Goal: Task Accomplishment & Management: Manage account settings

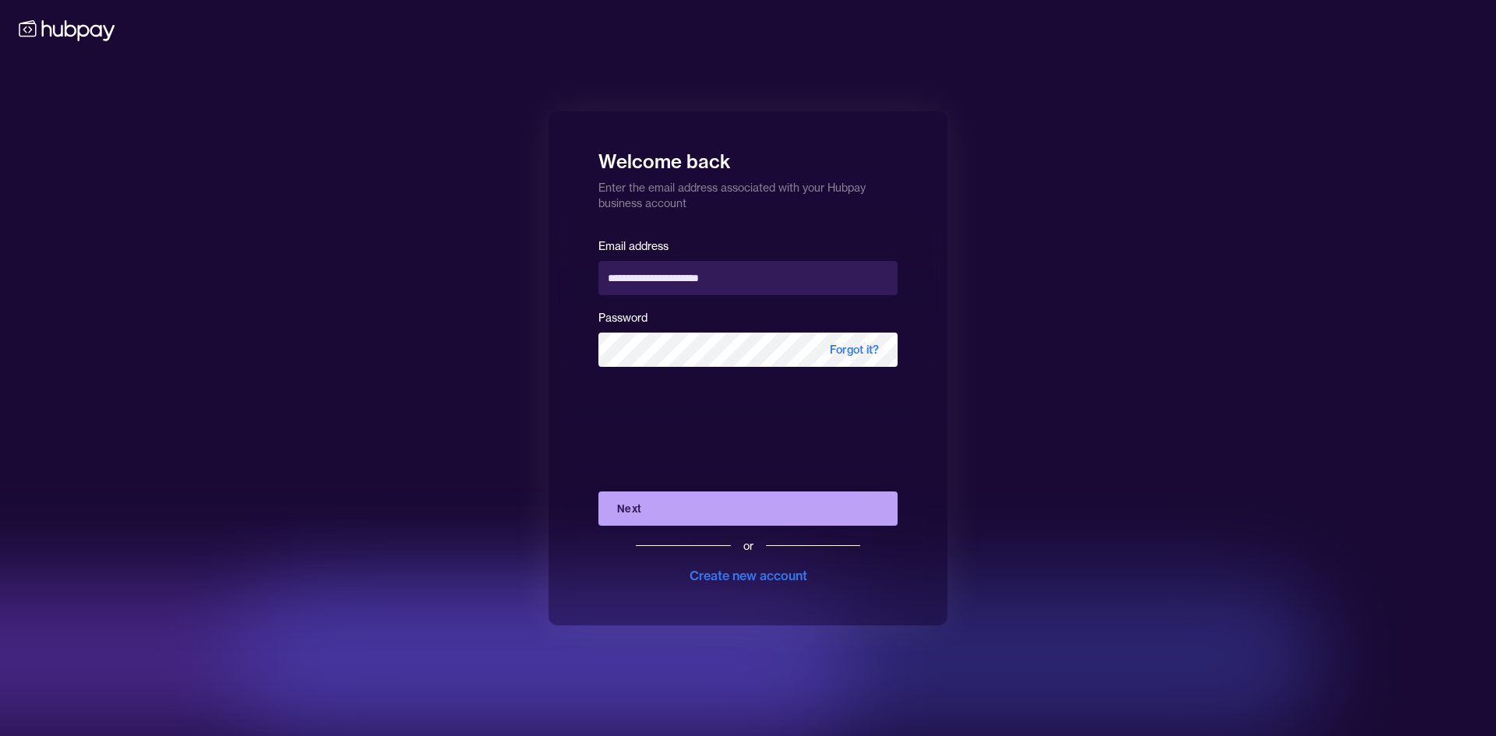
click at [762, 518] on button "Next" at bounding box center [747, 509] width 299 height 34
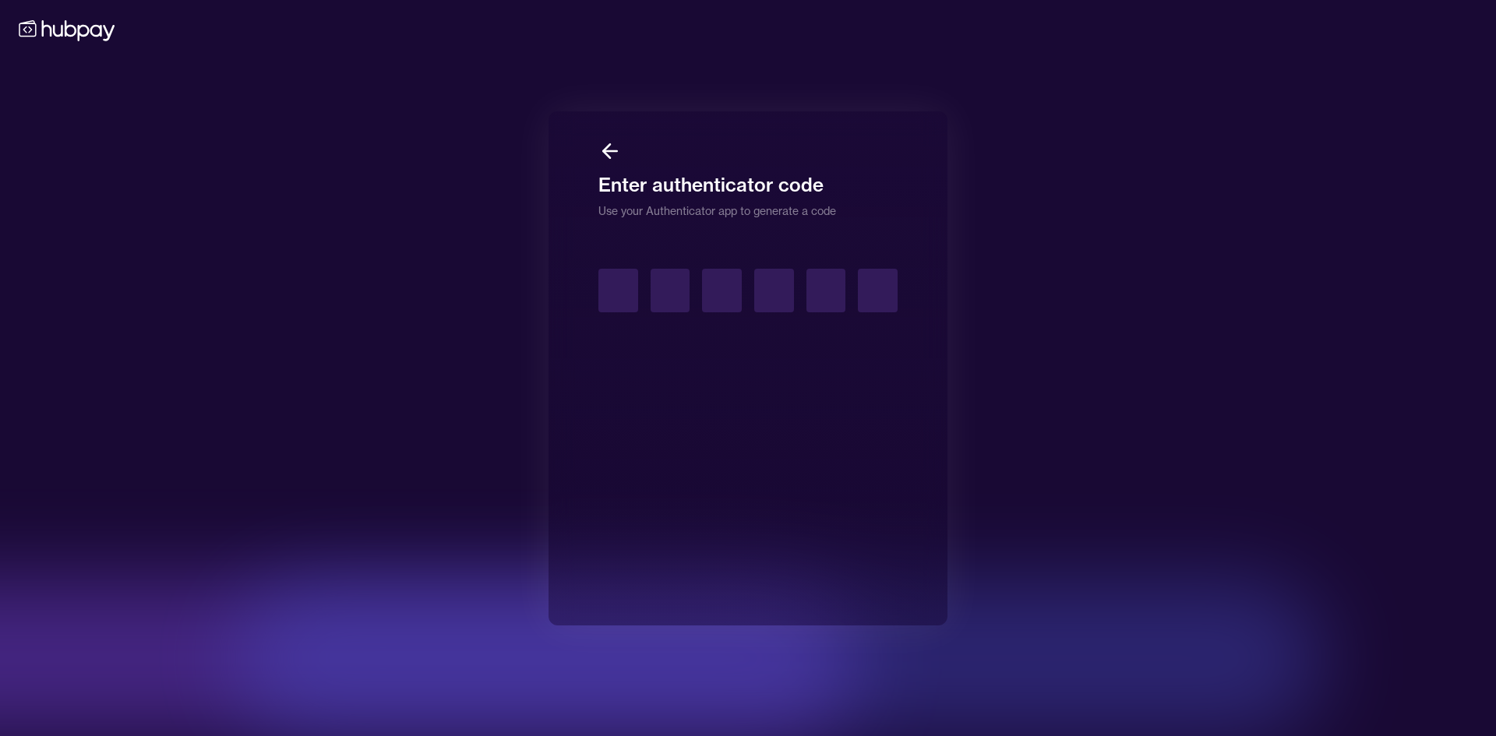
type input "*"
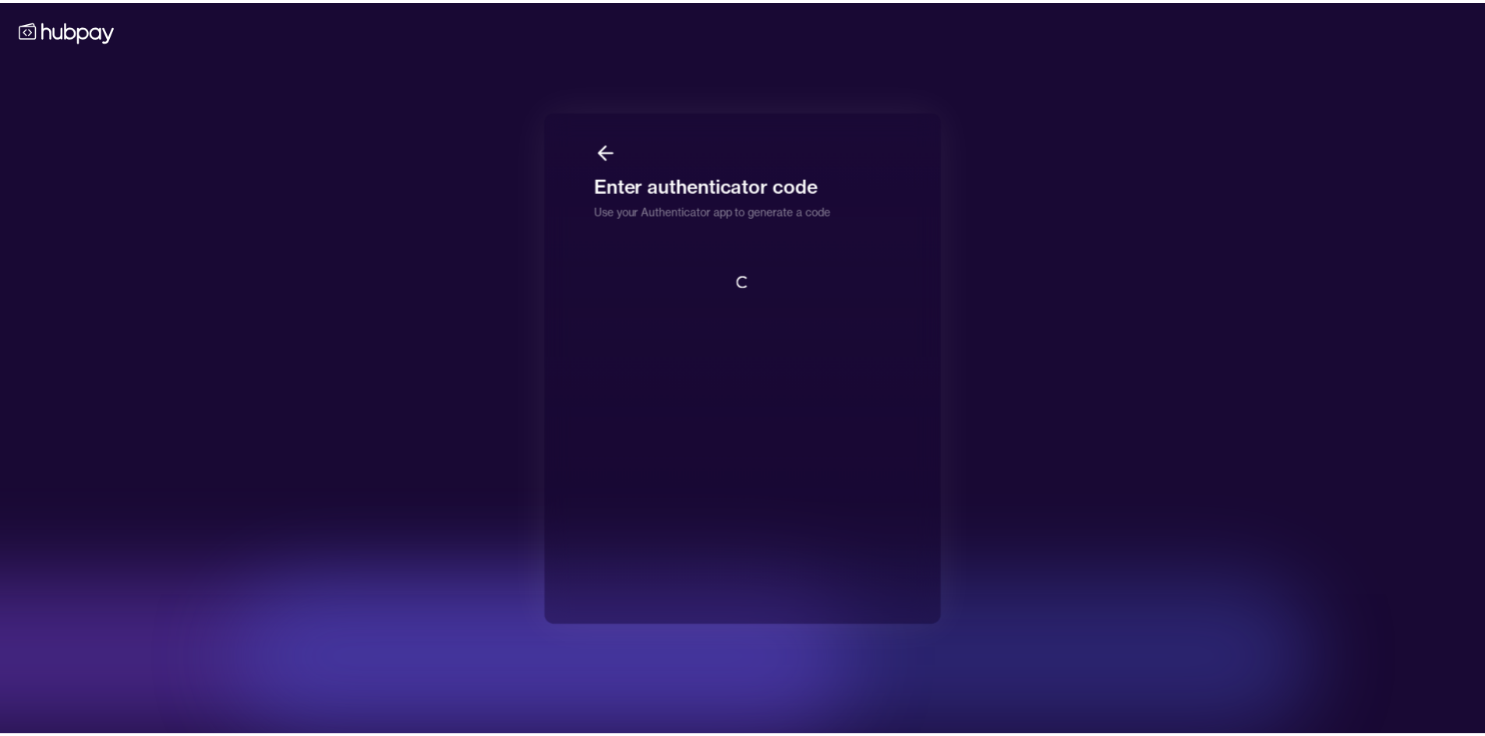
scroll to position [2, 0]
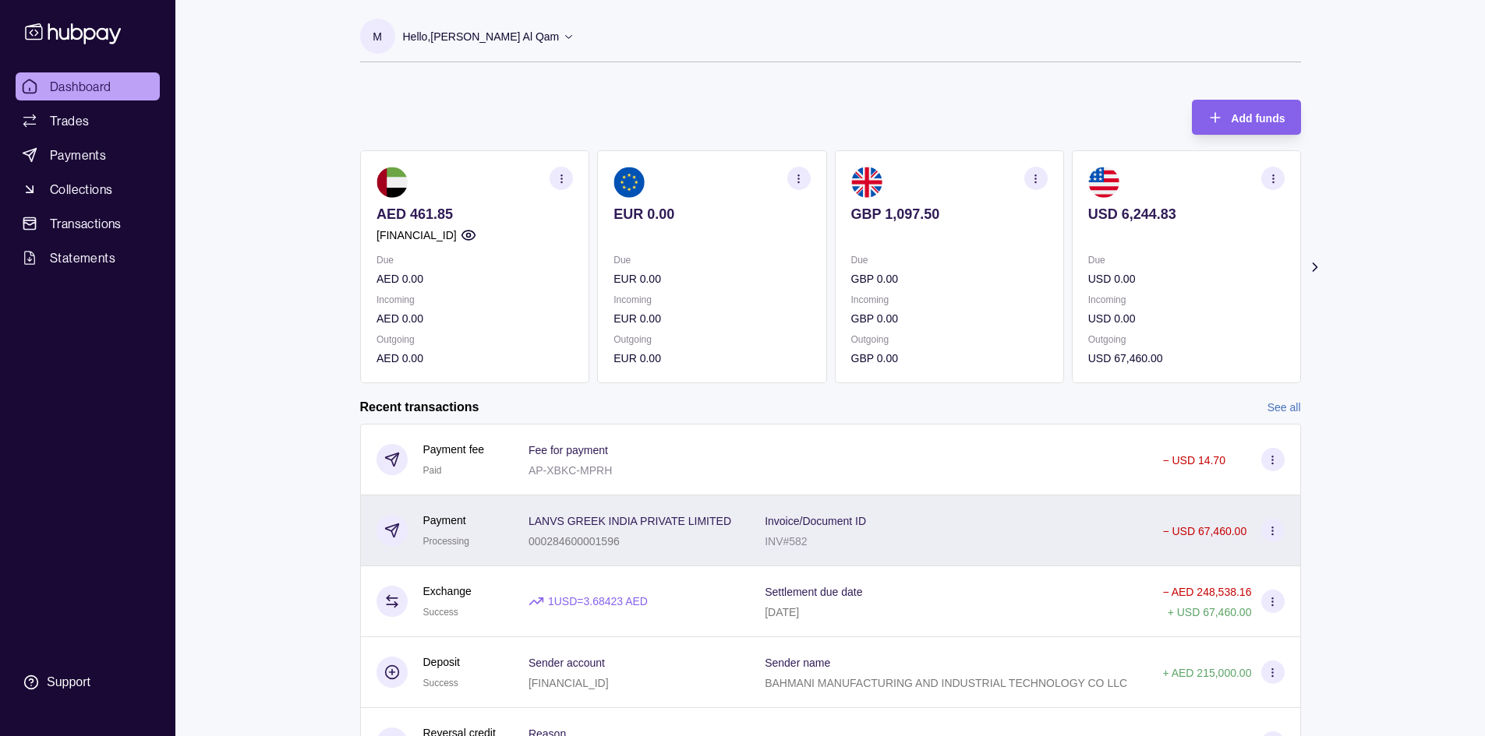
click at [976, 552] on div "Invoice/Document ID INV#582" at bounding box center [947, 531] width 397 height 71
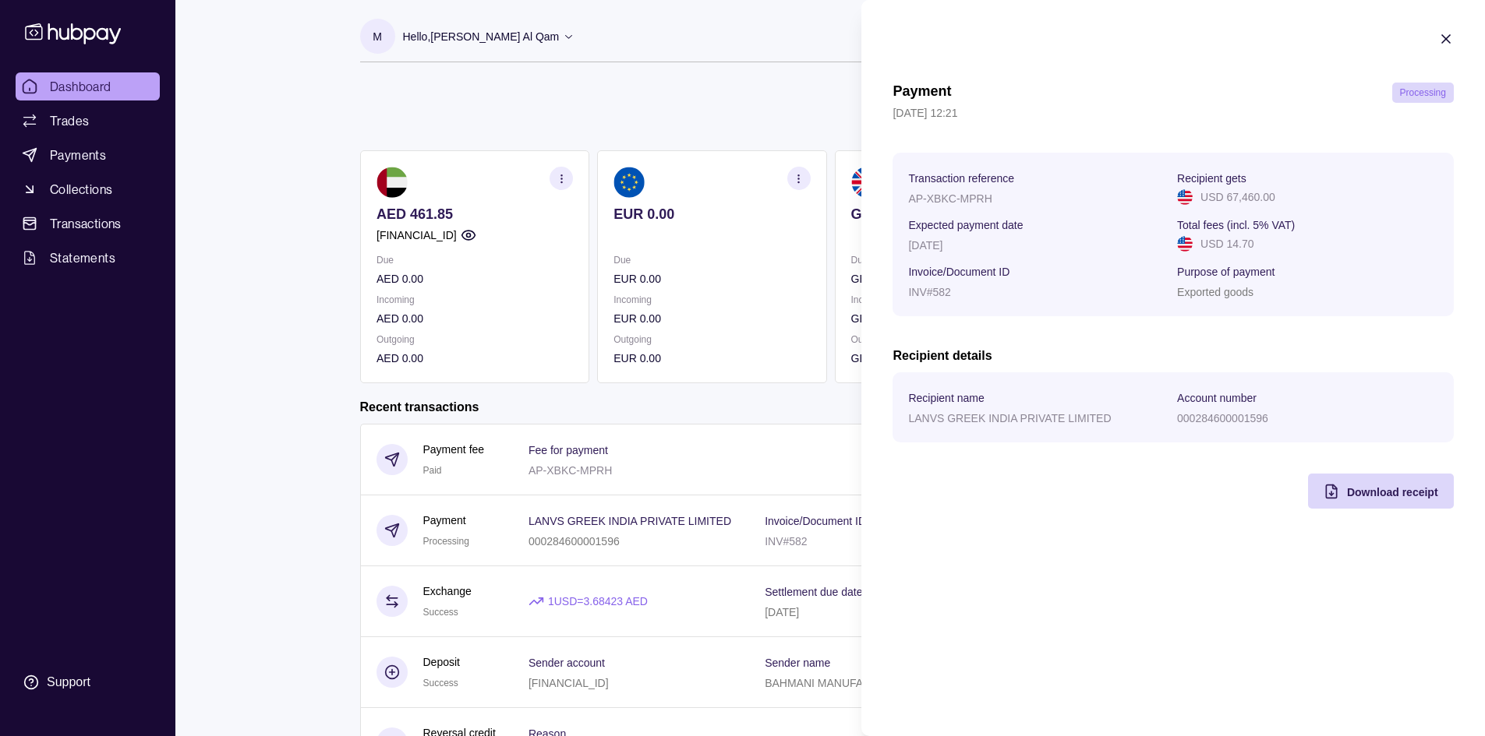
click at [656, 427] on html "Dashboard Trades Payments Collections Transactions Statements Support M Hello, …" at bounding box center [742, 414] width 1485 height 829
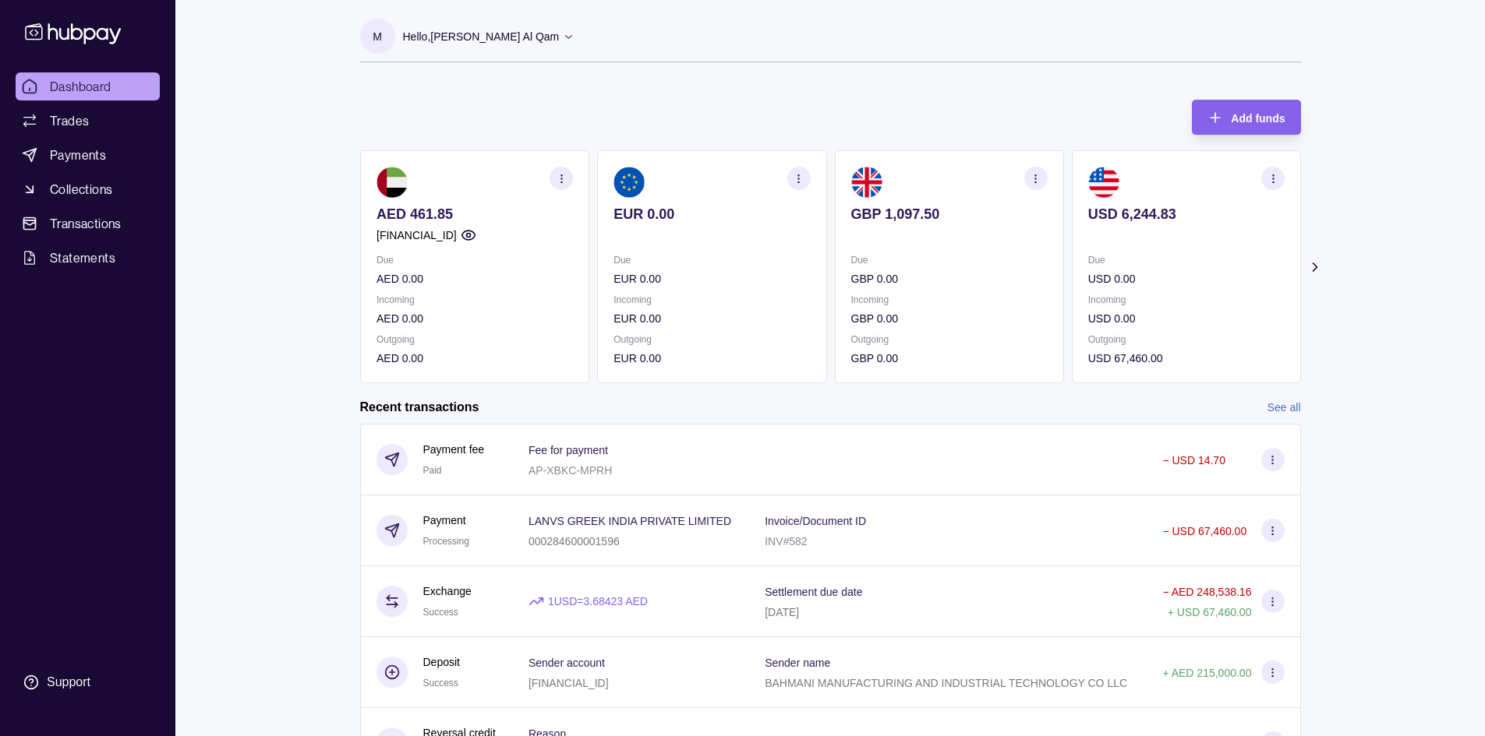
click at [1315, 260] on icon at bounding box center [1314, 267] width 16 height 16
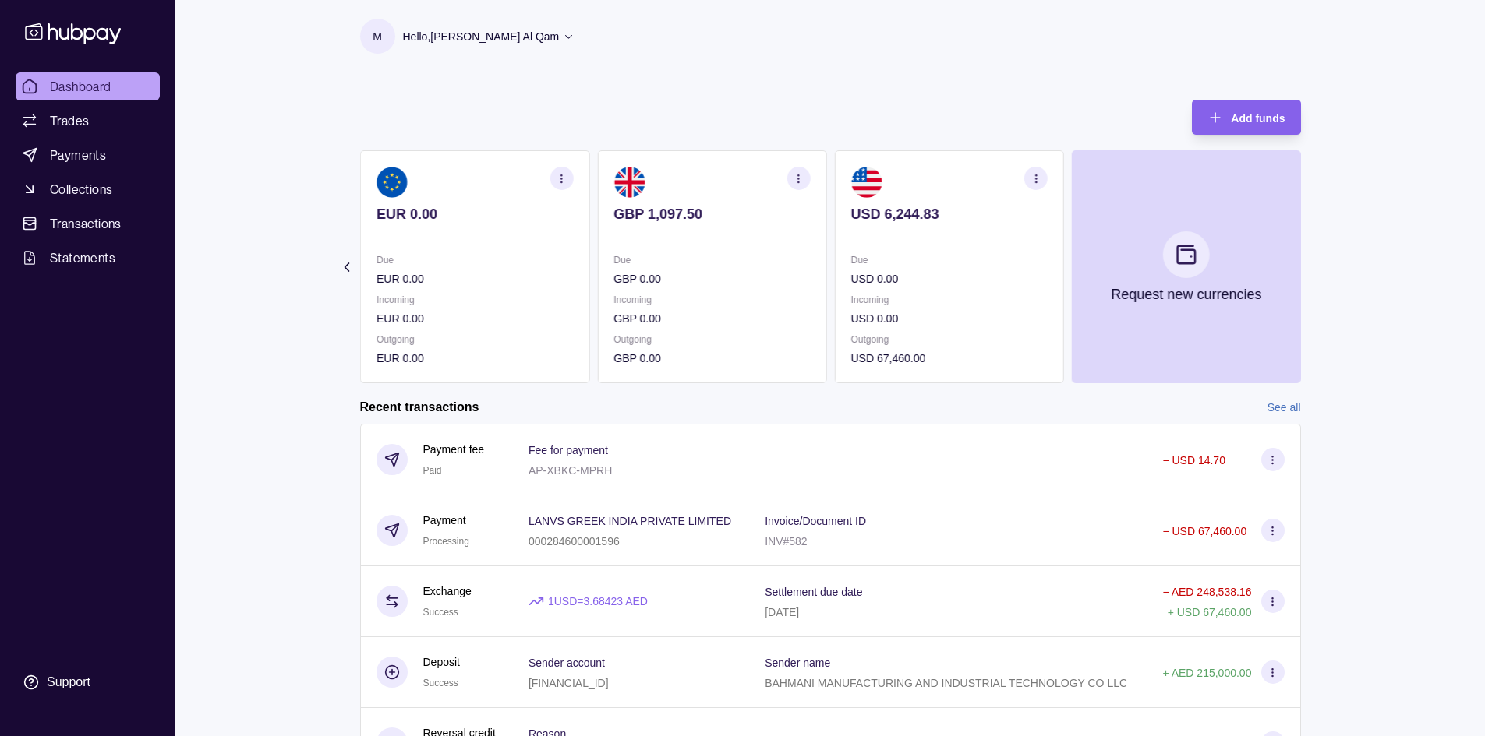
click at [943, 319] on p "USD 0.00" at bounding box center [948, 318] width 196 height 17
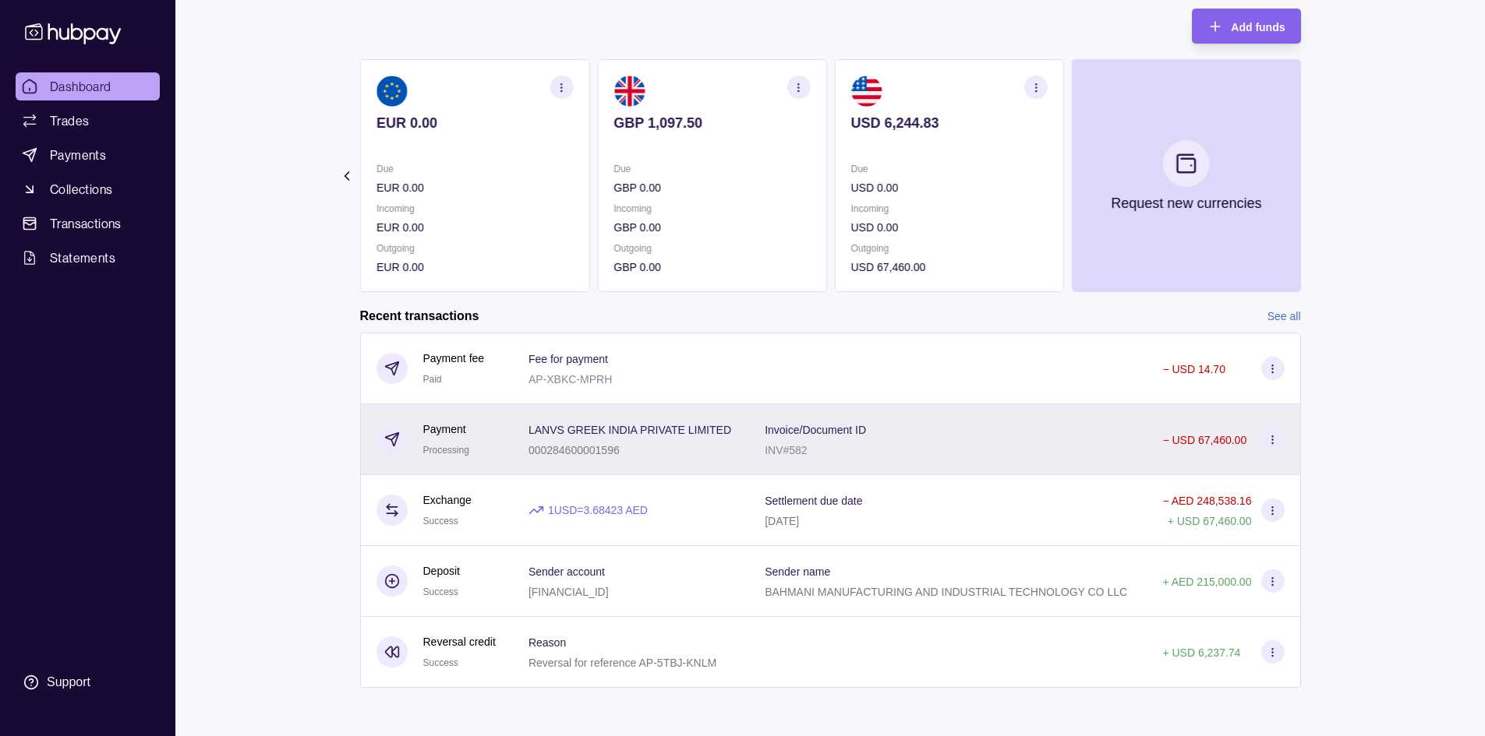
scroll to position [93, 0]
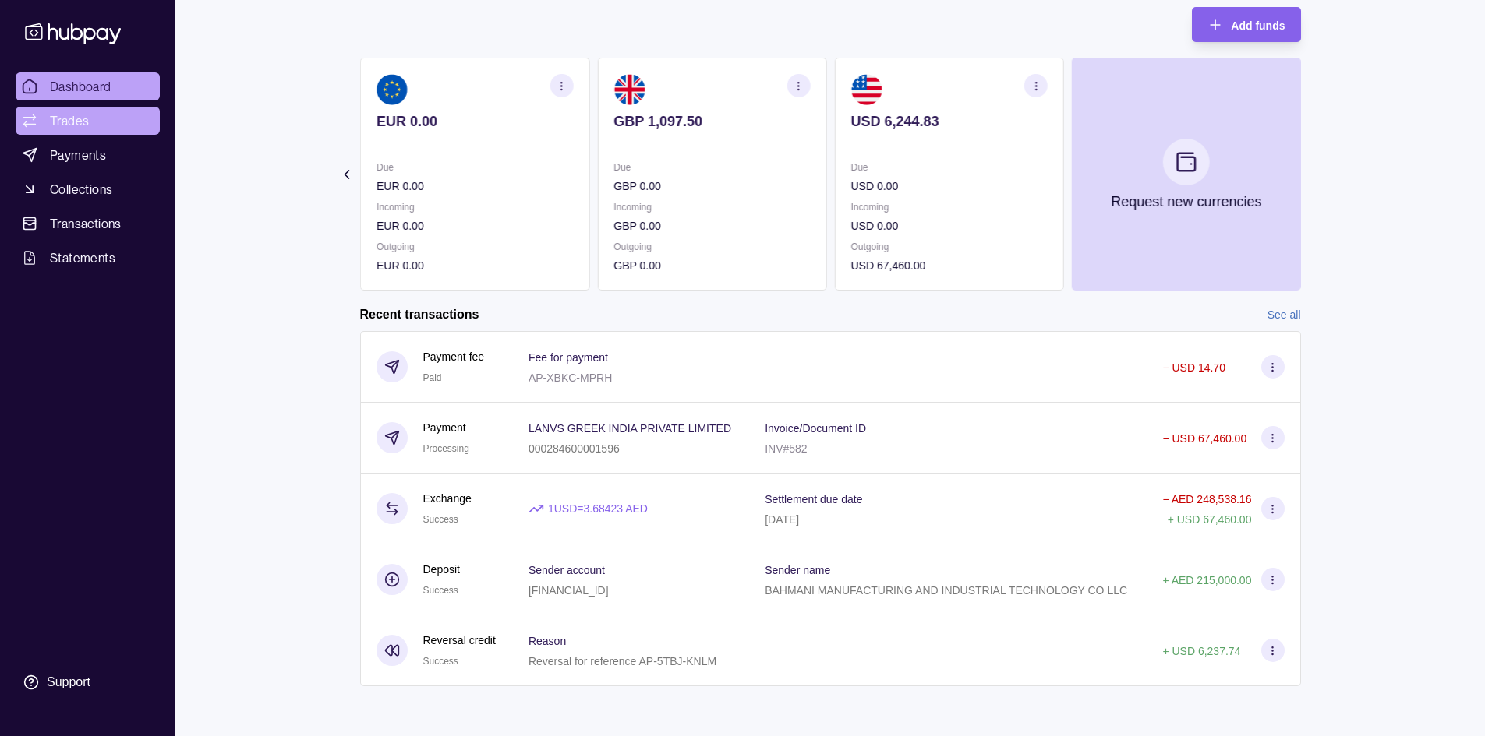
click at [97, 126] on link "Trades" at bounding box center [88, 121] width 144 height 28
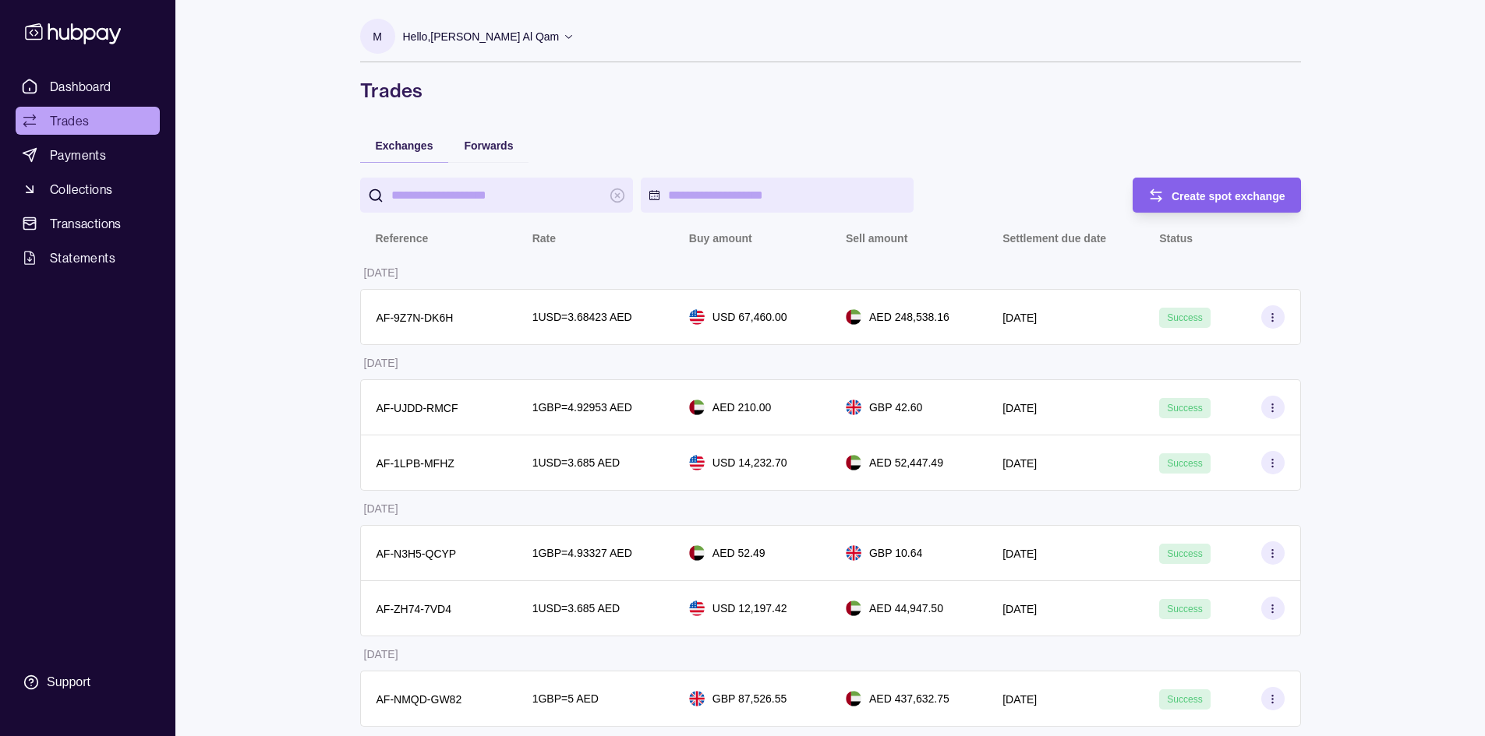
click at [489, 155] on div "Forwards" at bounding box center [488, 145] width 80 height 34
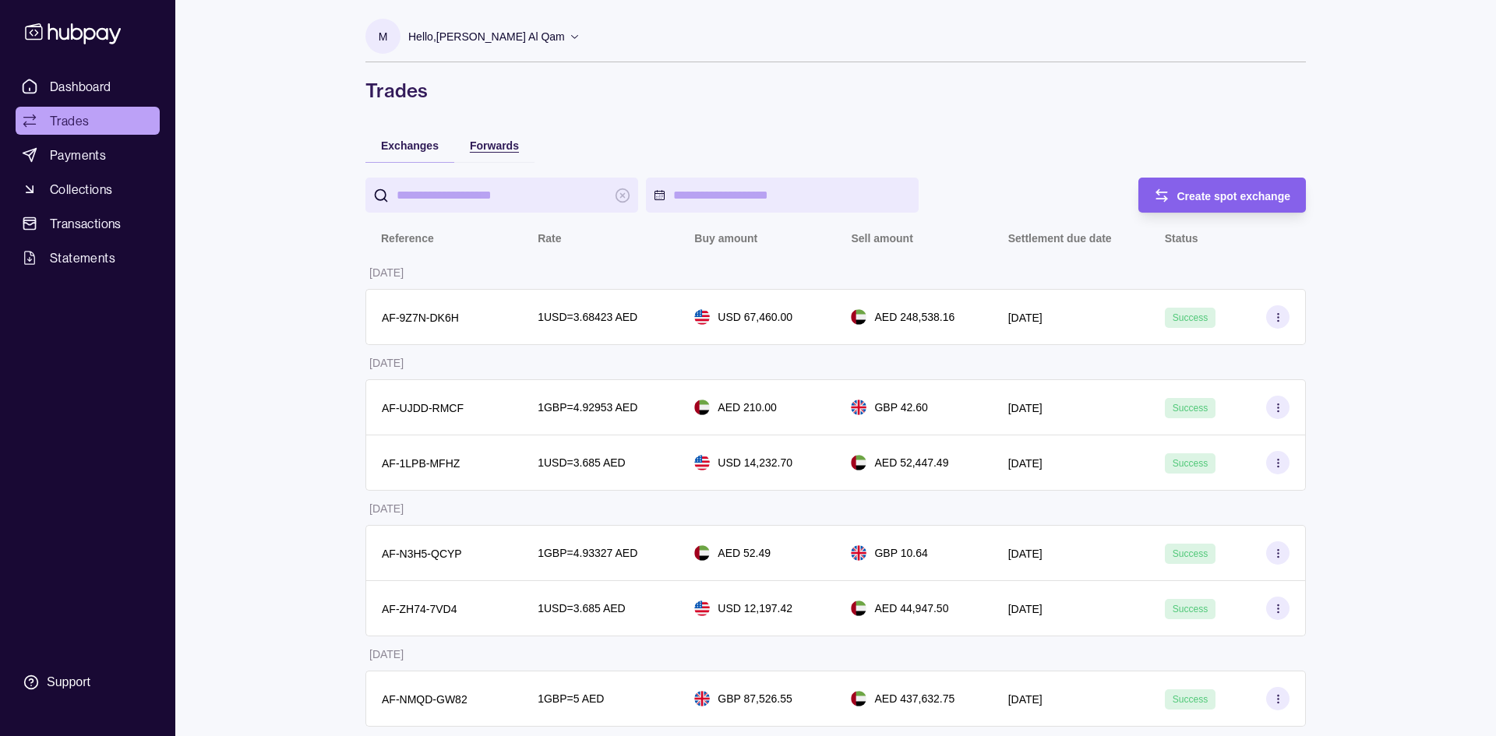
click at [488, 145] on span "Forwards" at bounding box center [494, 145] width 49 height 12
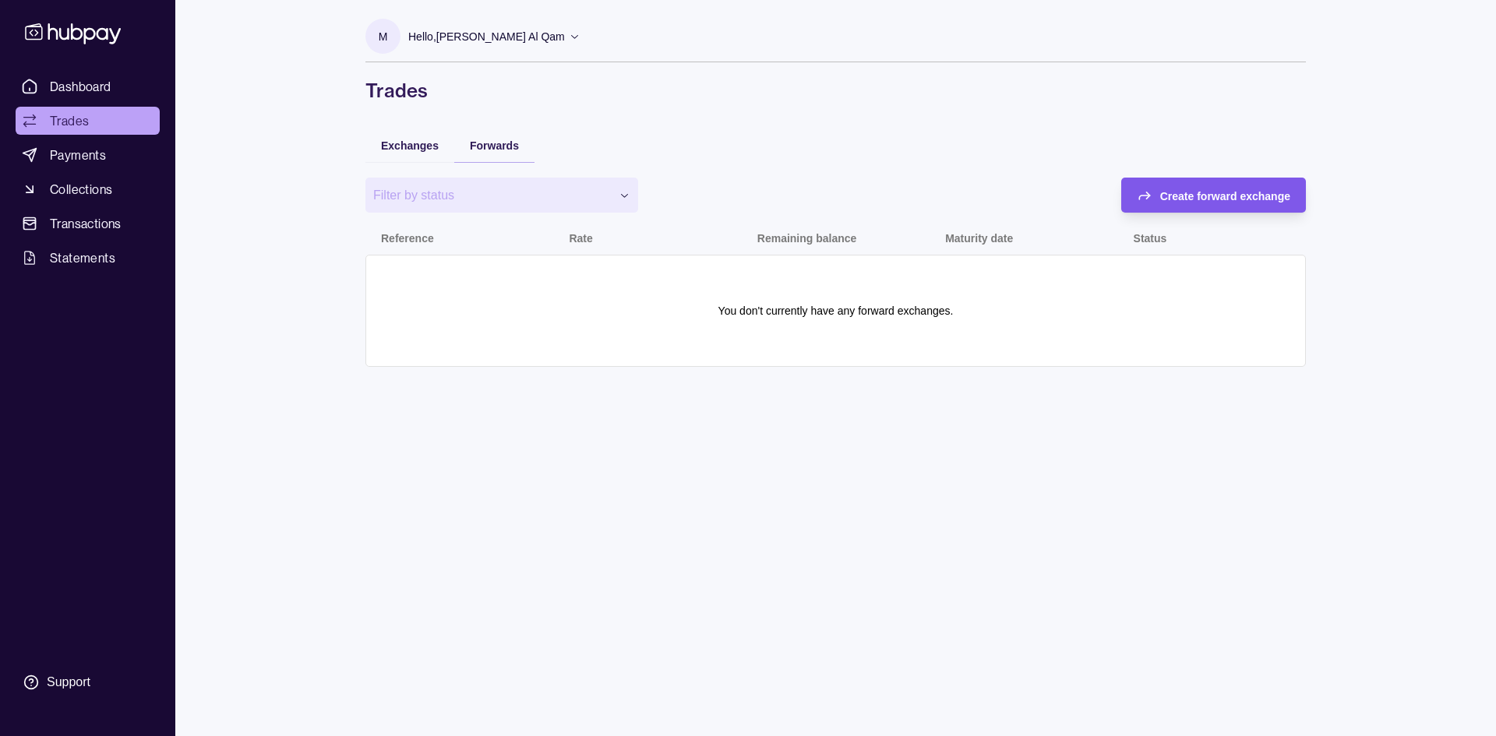
click at [1205, 199] on span "Create forward exchange" at bounding box center [1225, 196] width 130 height 12
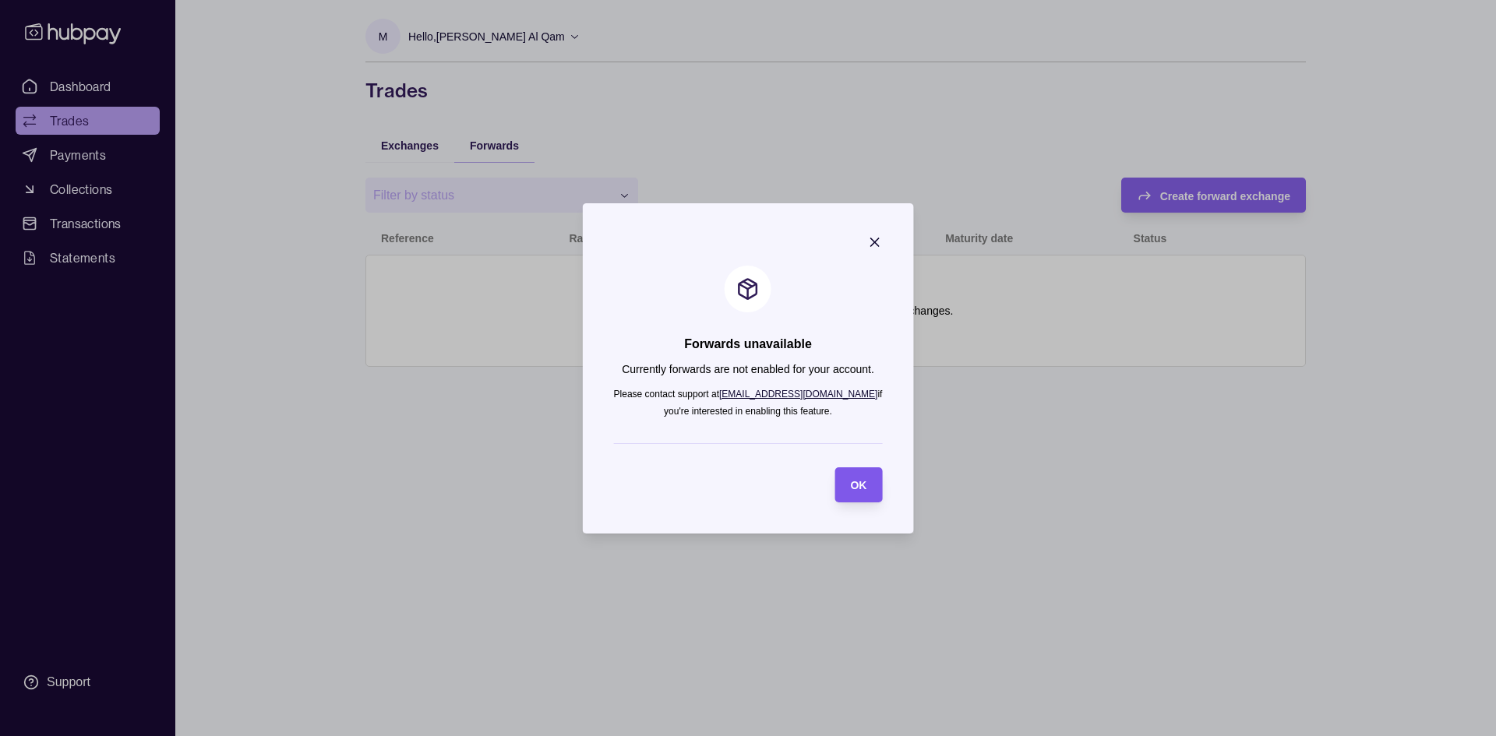
click at [856, 489] on span "OK" at bounding box center [858, 485] width 16 height 12
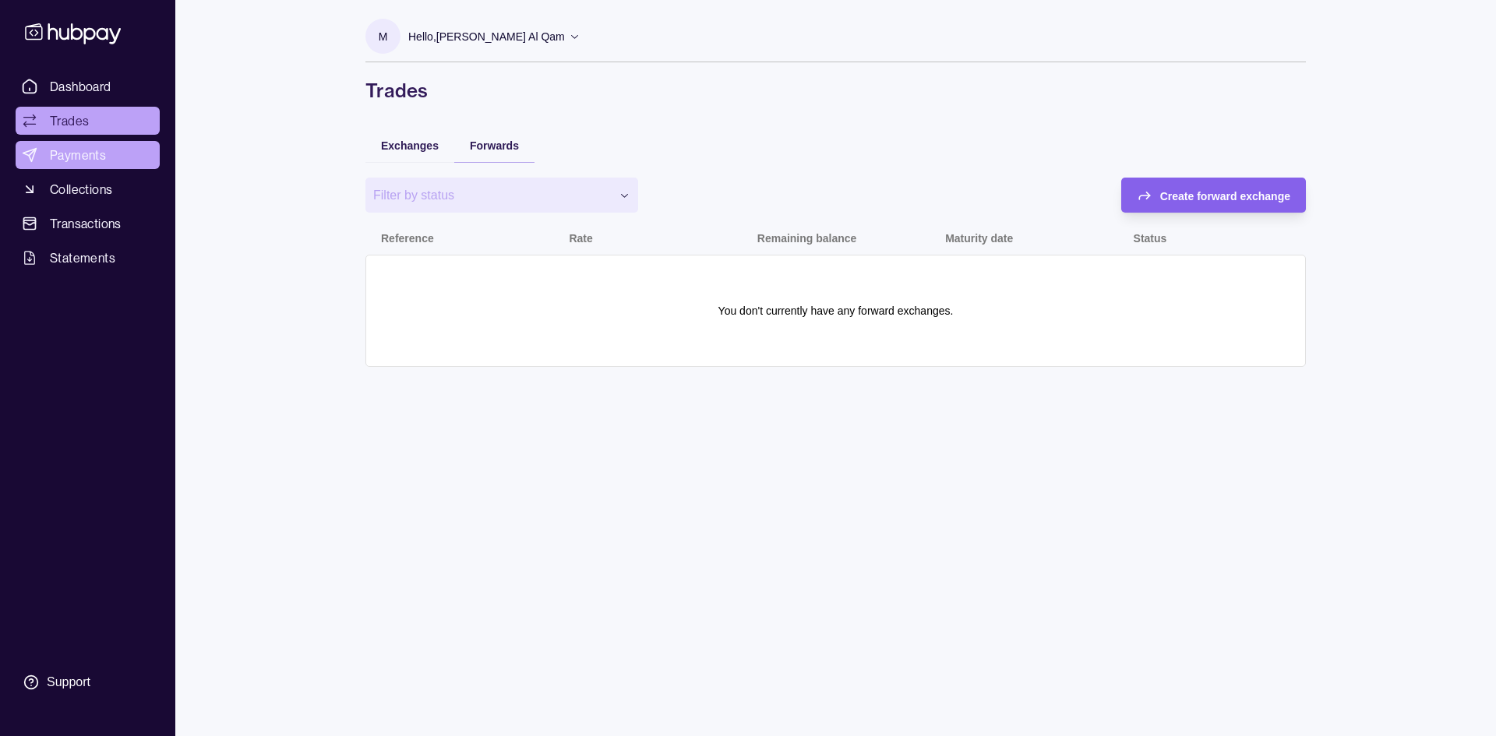
click at [53, 163] on span "Payments" at bounding box center [78, 155] width 56 height 19
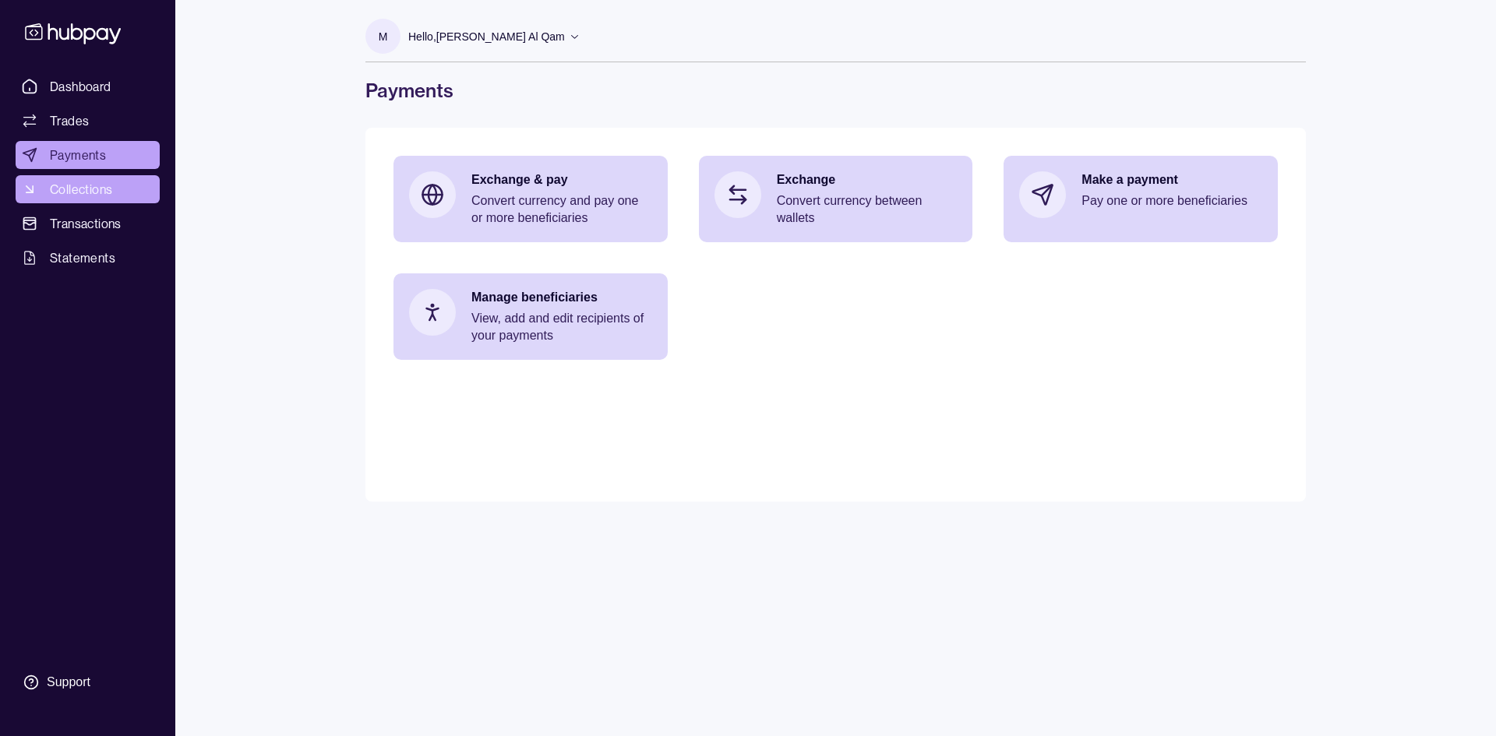
click at [63, 185] on span "Collections" at bounding box center [81, 189] width 62 height 19
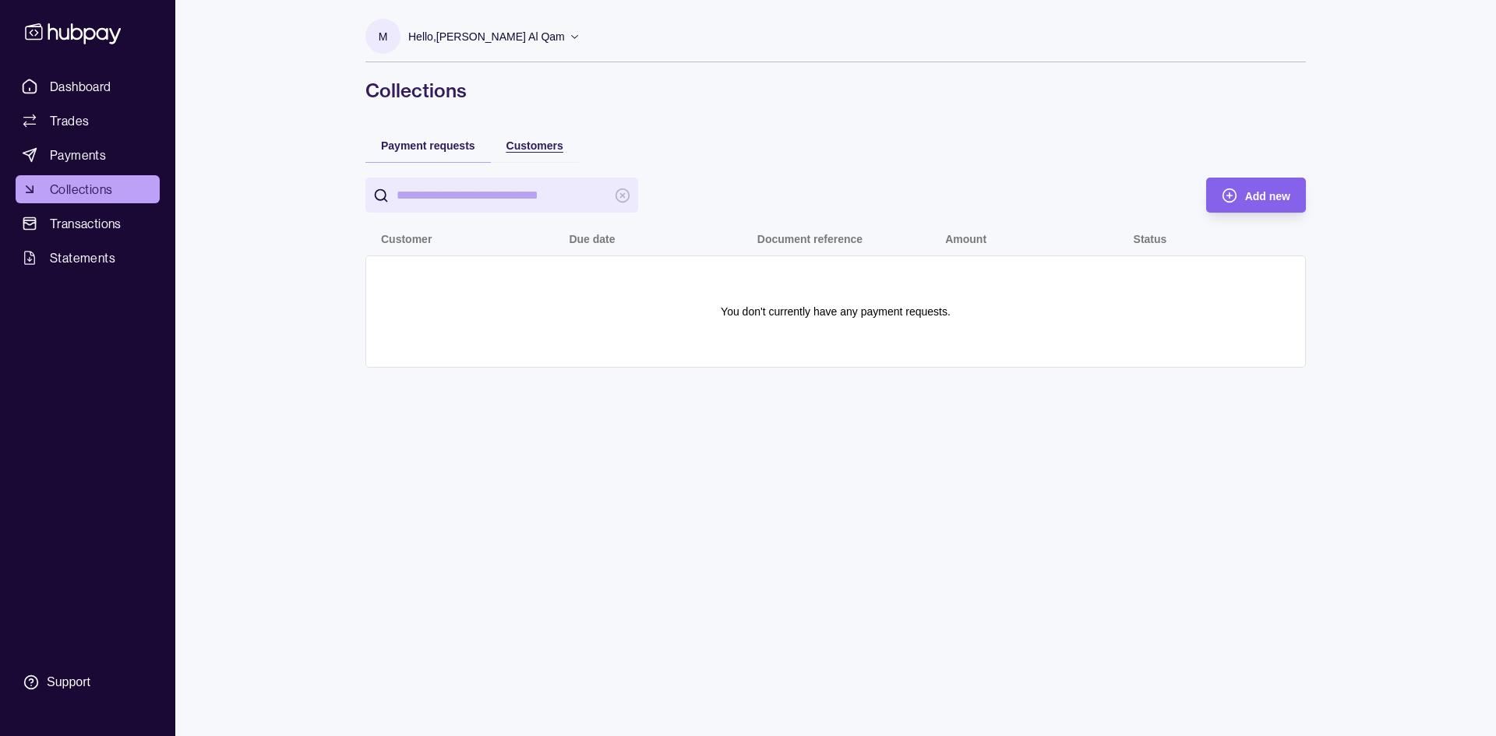
click at [545, 147] on span "Customers" at bounding box center [535, 145] width 57 height 12
click at [447, 136] on div "Payment requests" at bounding box center [428, 145] width 94 height 19
click at [1291, 203] on section "Add new" at bounding box center [1256, 195] width 100 height 35
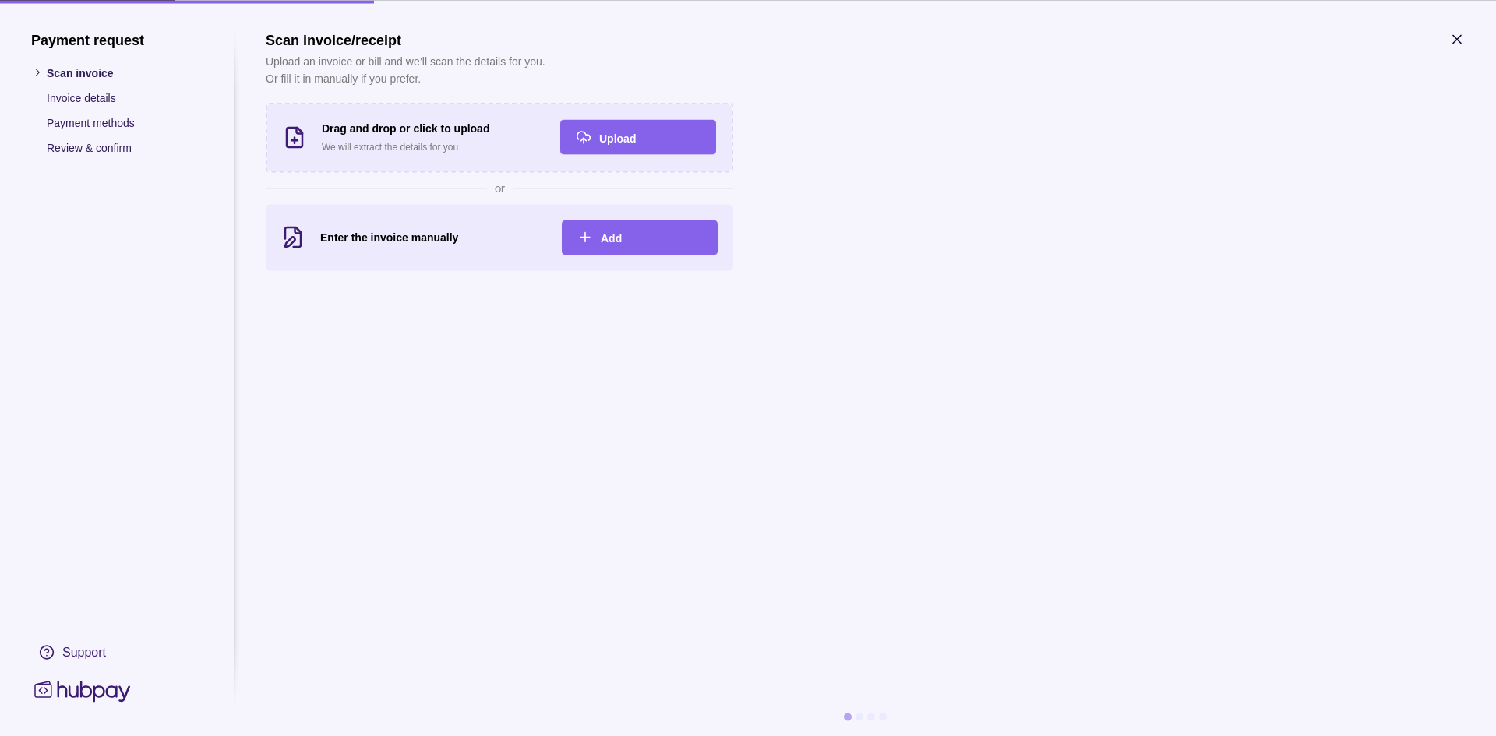
click at [95, 99] on p "Invoice details" at bounding box center [125, 97] width 156 height 17
click at [1460, 44] on icon "button" at bounding box center [1457, 39] width 16 height 16
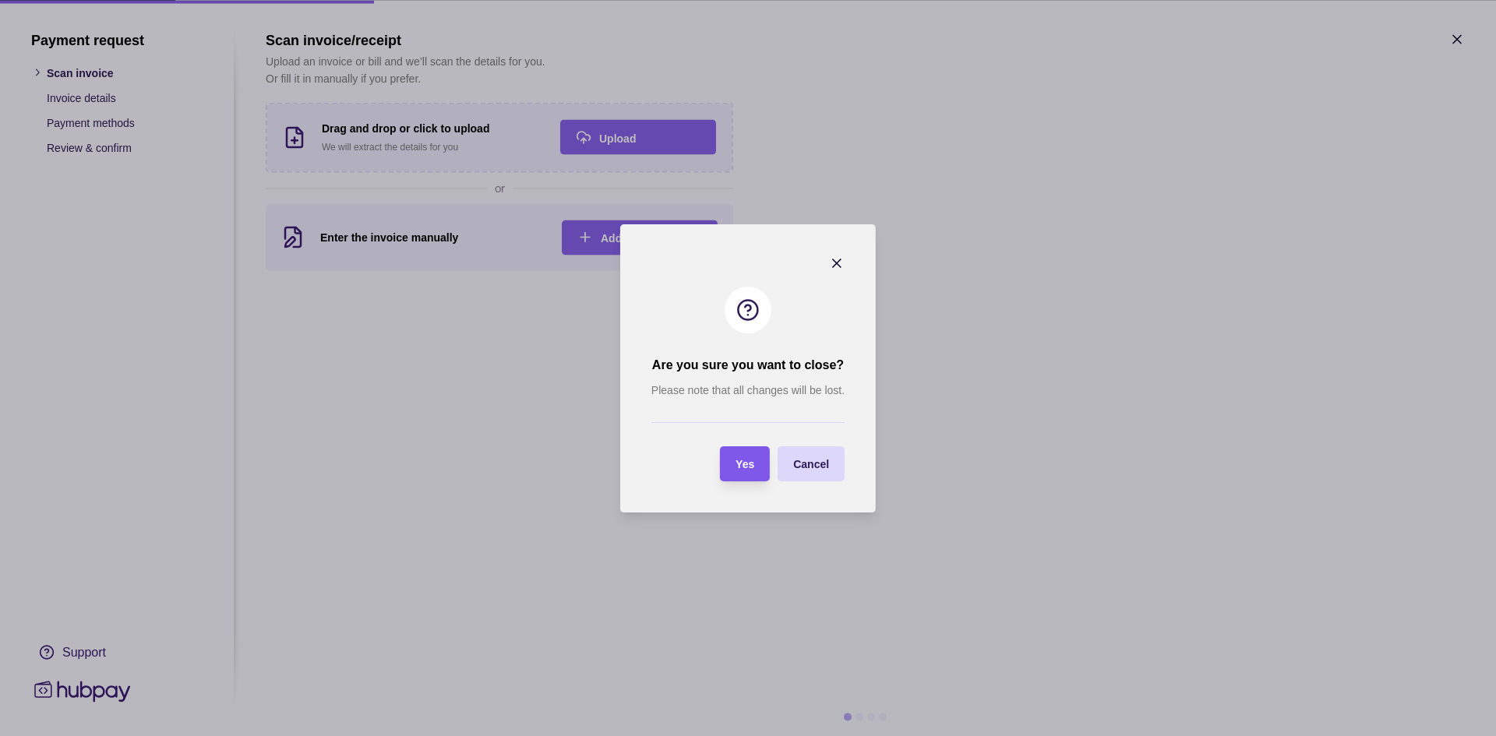
click at [747, 481] on div "Yes" at bounding box center [733, 464] width 42 height 35
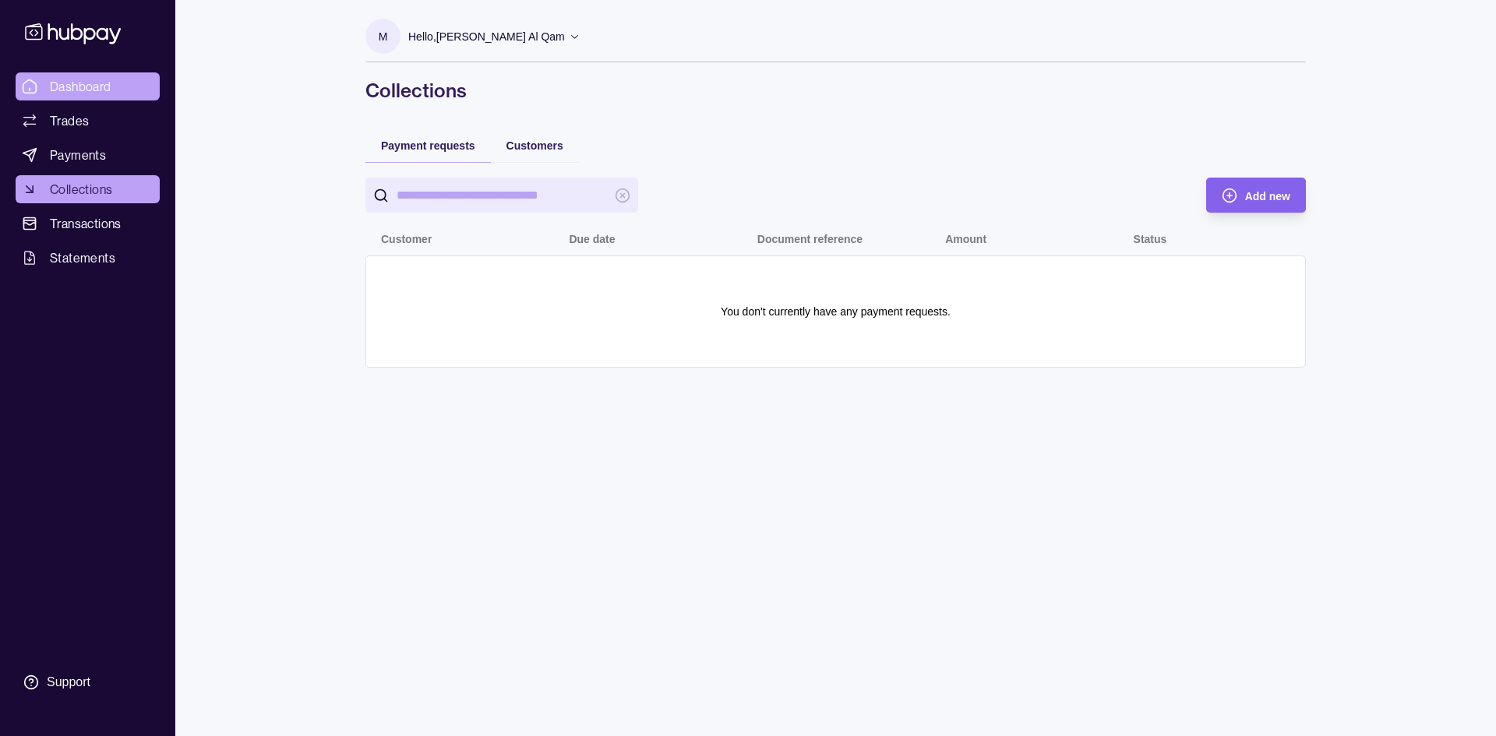
click at [82, 90] on span "Dashboard" at bounding box center [81, 86] width 62 height 19
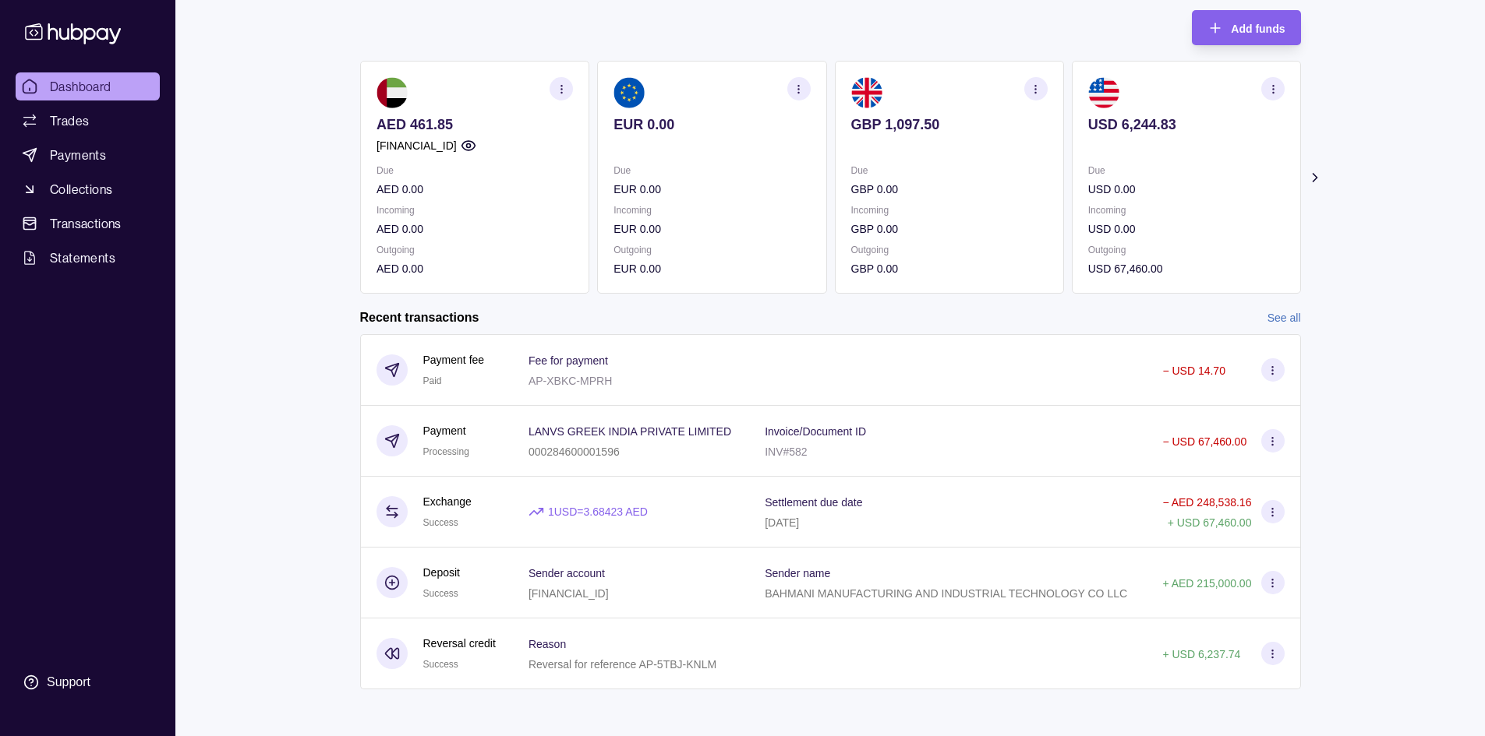
scroll to position [93, 0]
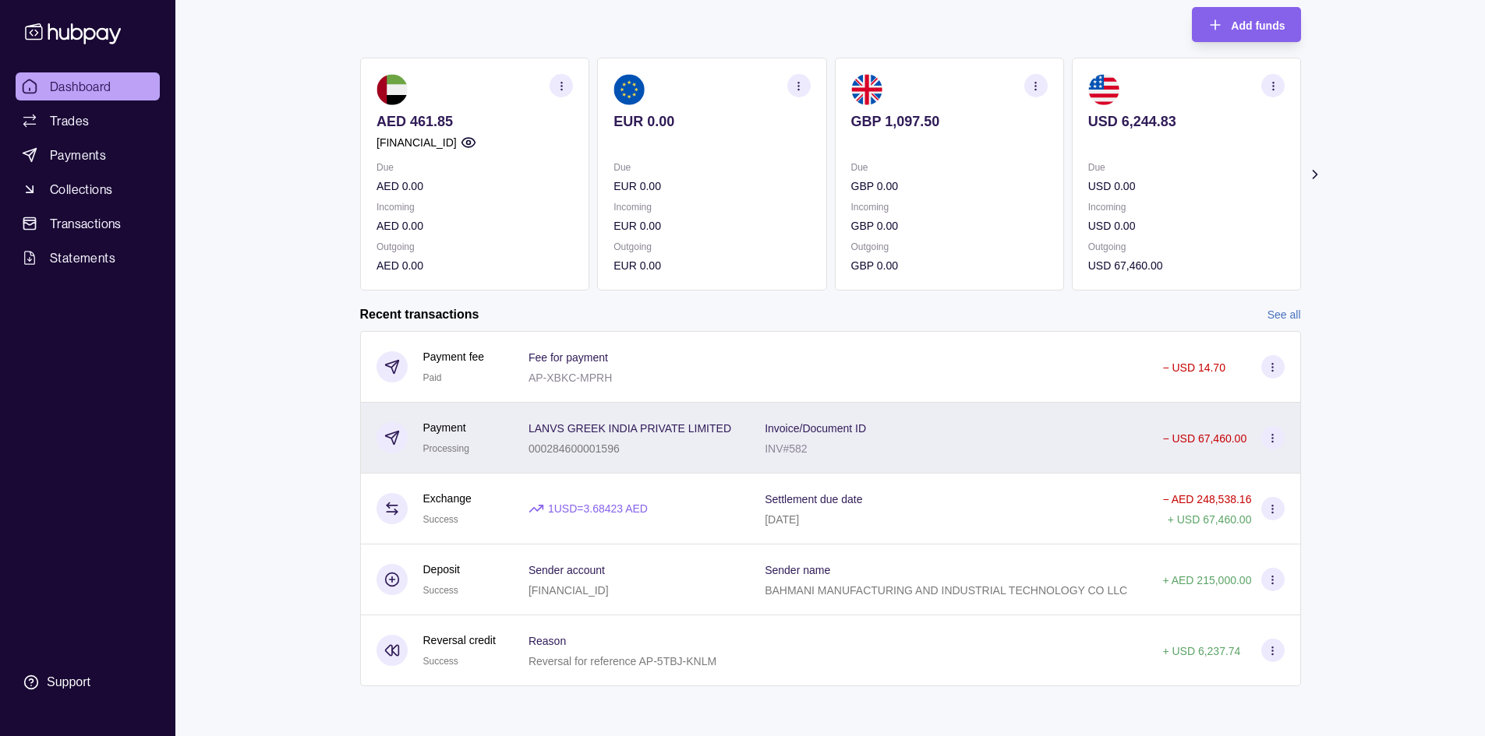
click at [941, 433] on div "Invoice/Document ID INV#582" at bounding box center [947, 437] width 366 height 39
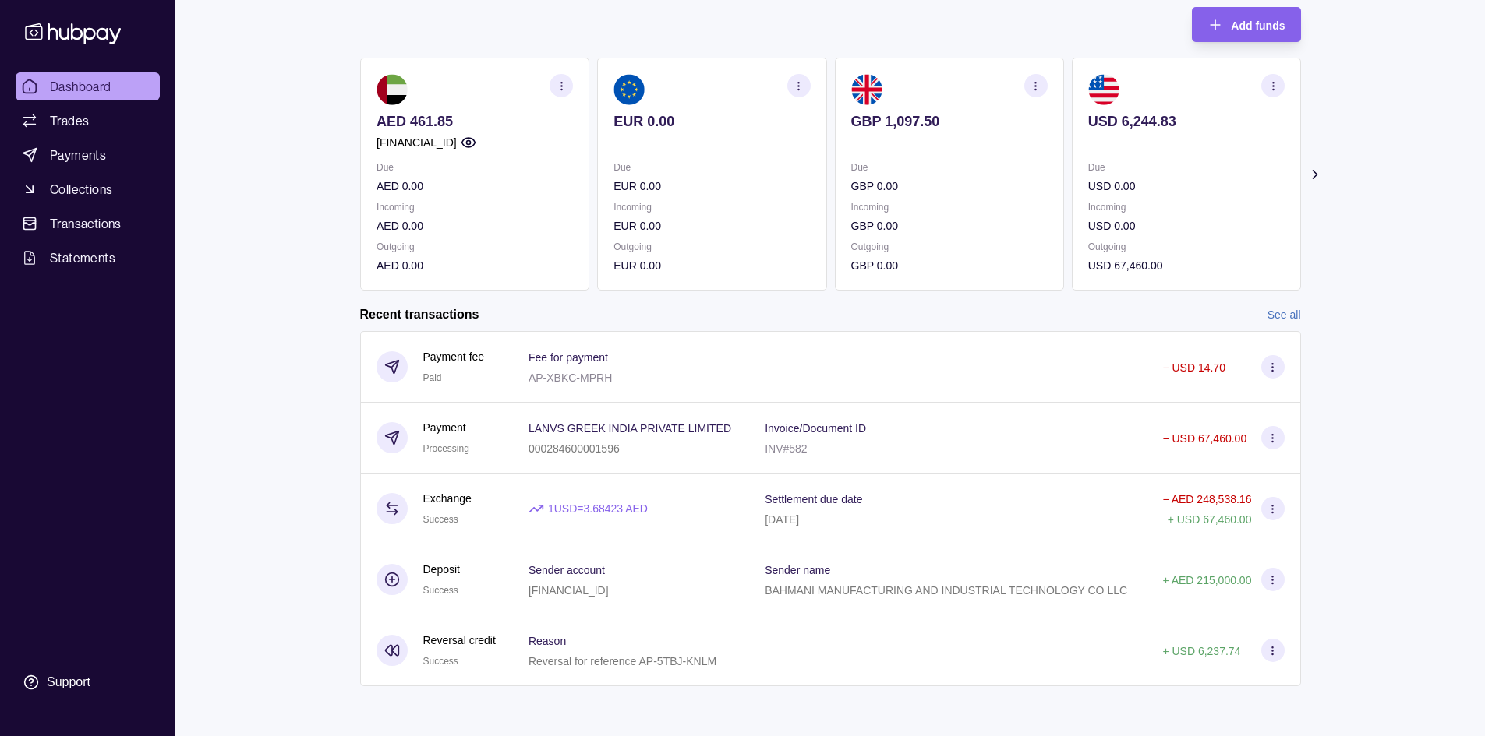
click at [758, 320] on html "Dashboard Trades Payments Collections Transactions Statements Support M Hello, …" at bounding box center [742, 321] width 1485 height 829
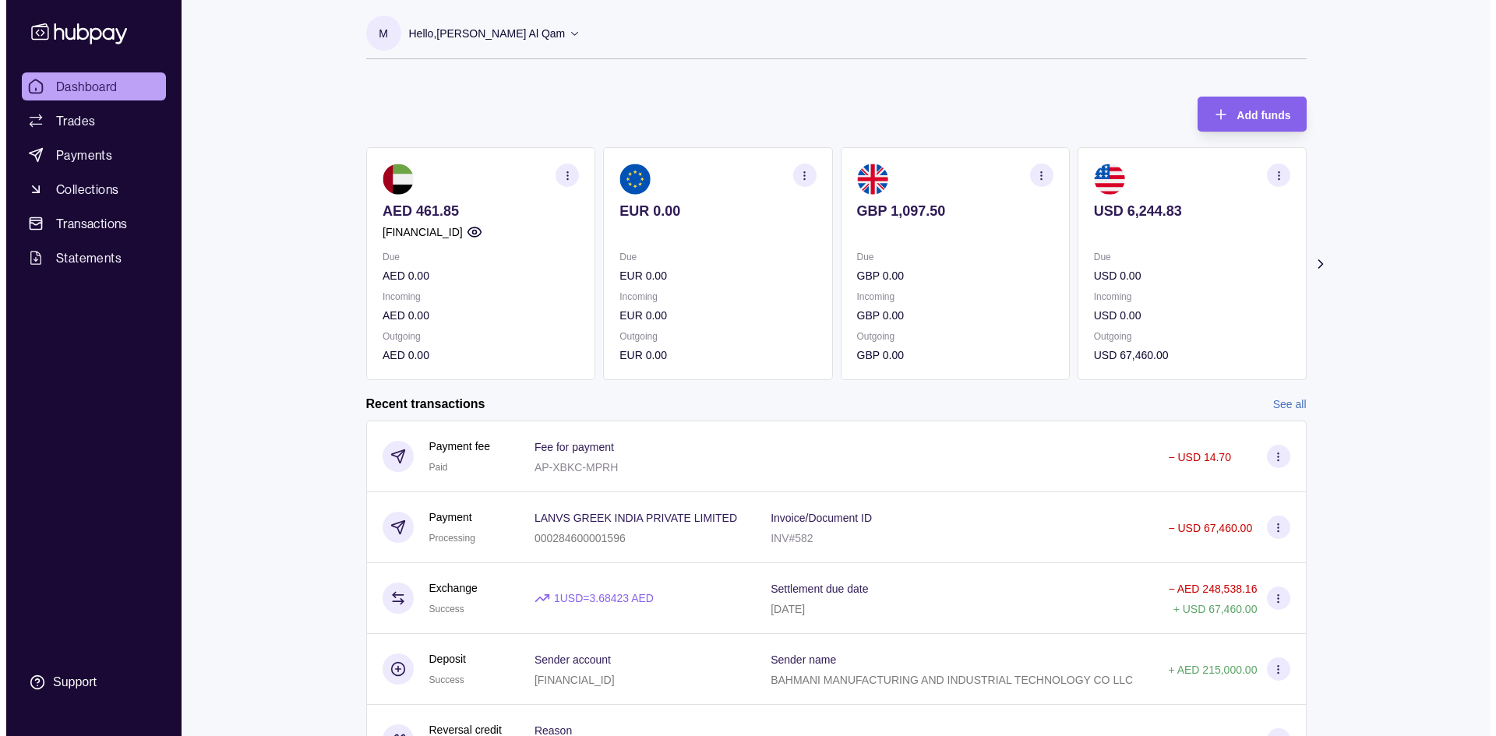
scroll to position [0, 0]
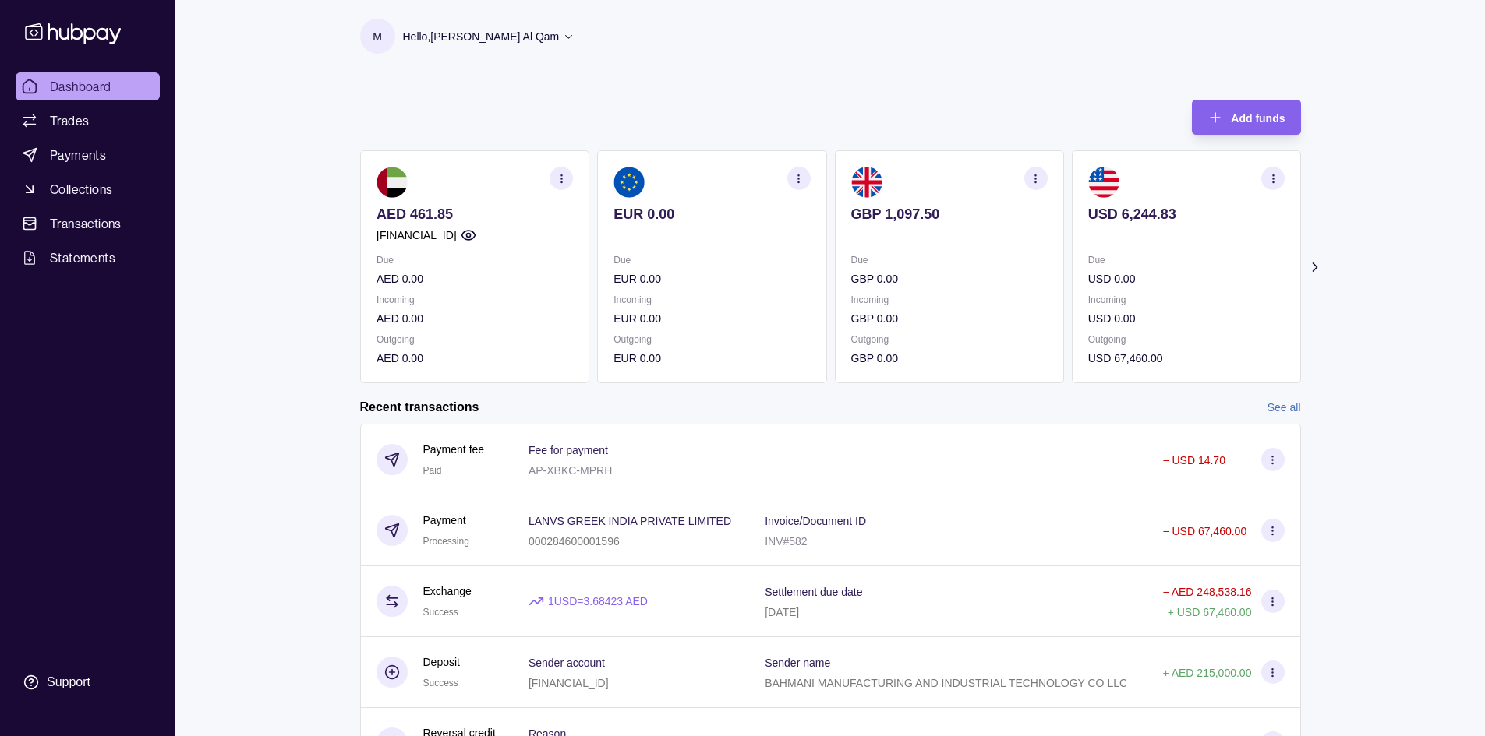
click at [560, 41] on p "Hello, Mosaab [PERSON_NAME] Al Qam" at bounding box center [481, 36] width 157 height 17
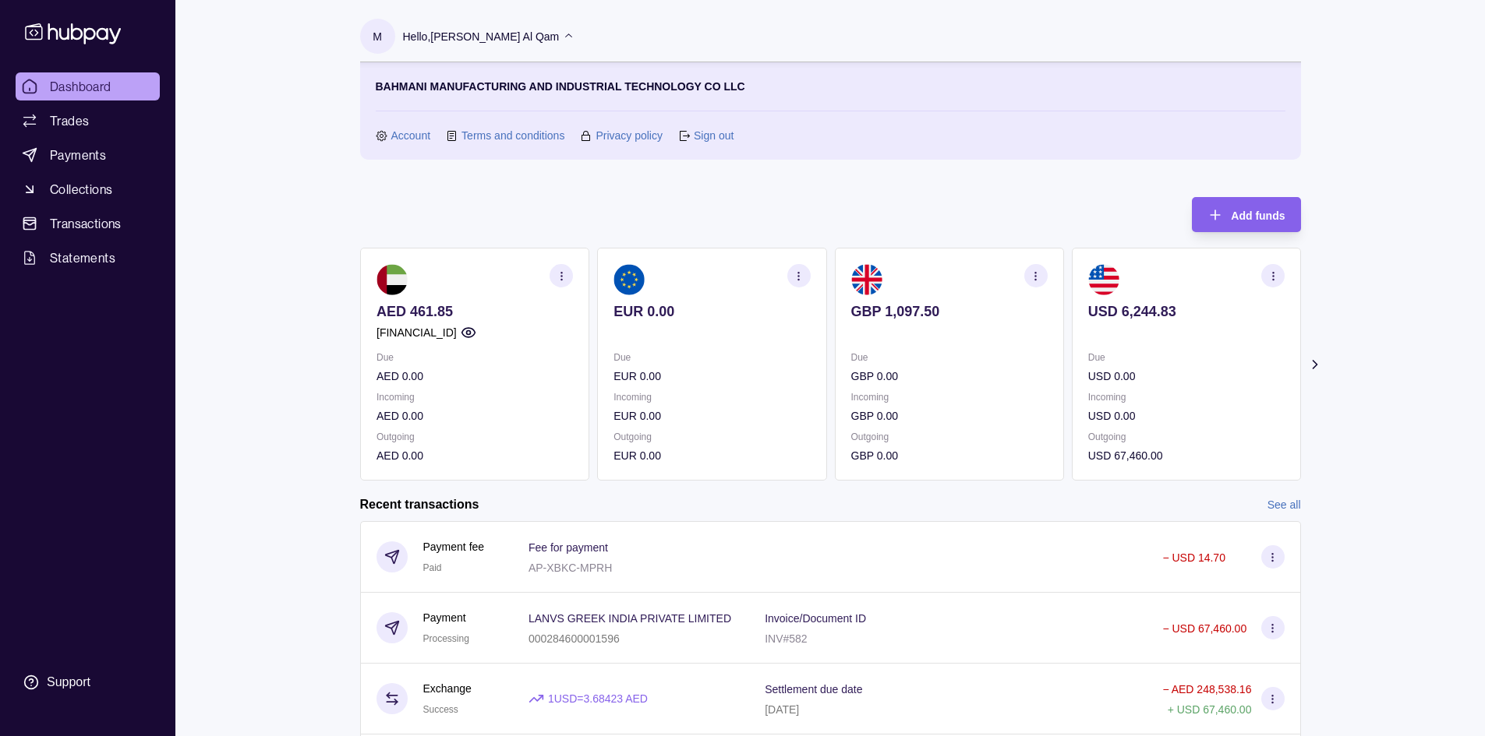
click at [734, 139] on div "Account Terms and conditions Privacy policy Sign out" at bounding box center [830, 135] width 909 height 17
click at [723, 135] on link "Sign out" at bounding box center [714, 135] width 40 height 17
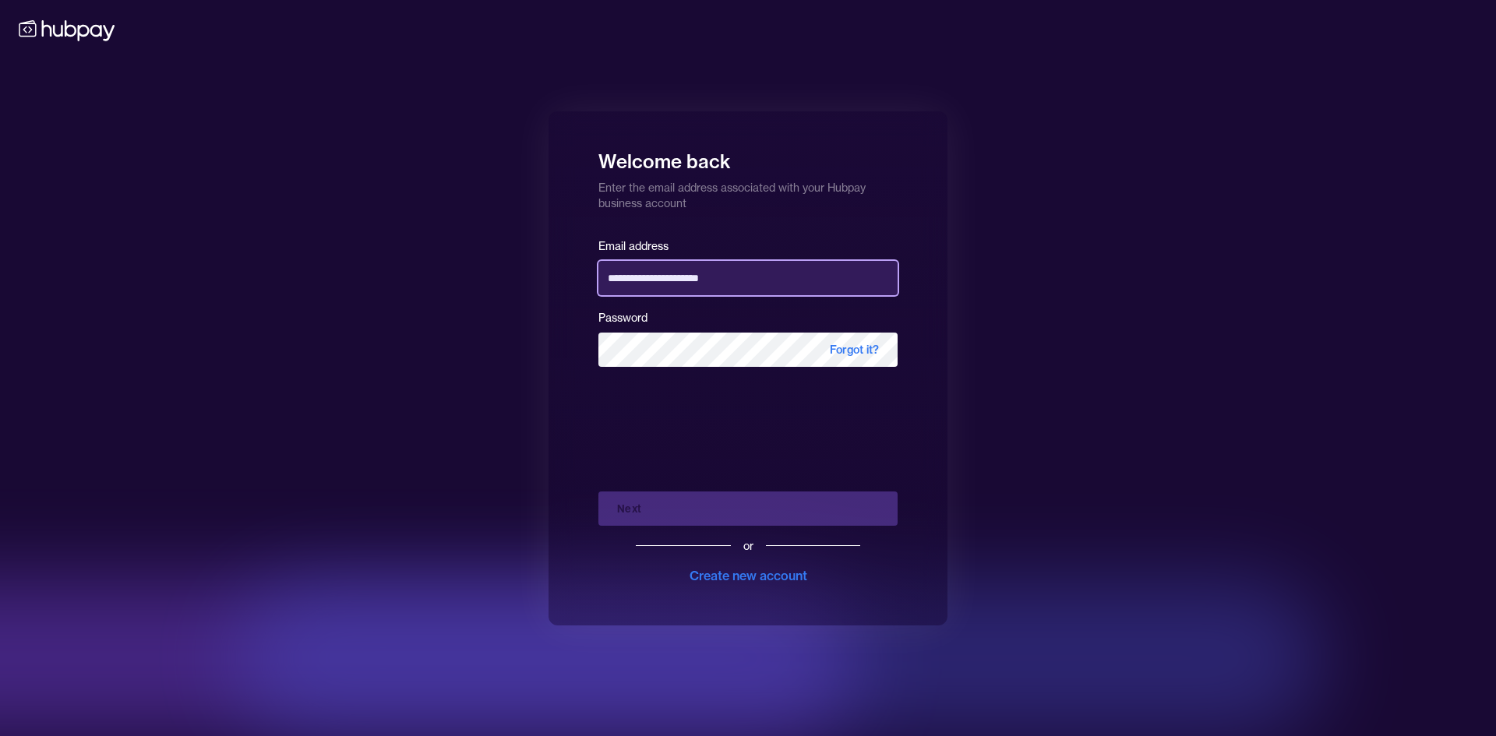
click at [680, 275] on input "**********" at bounding box center [747, 278] width 299 height 34
